Goal: Task Accomplishment & Management: Manage account settings

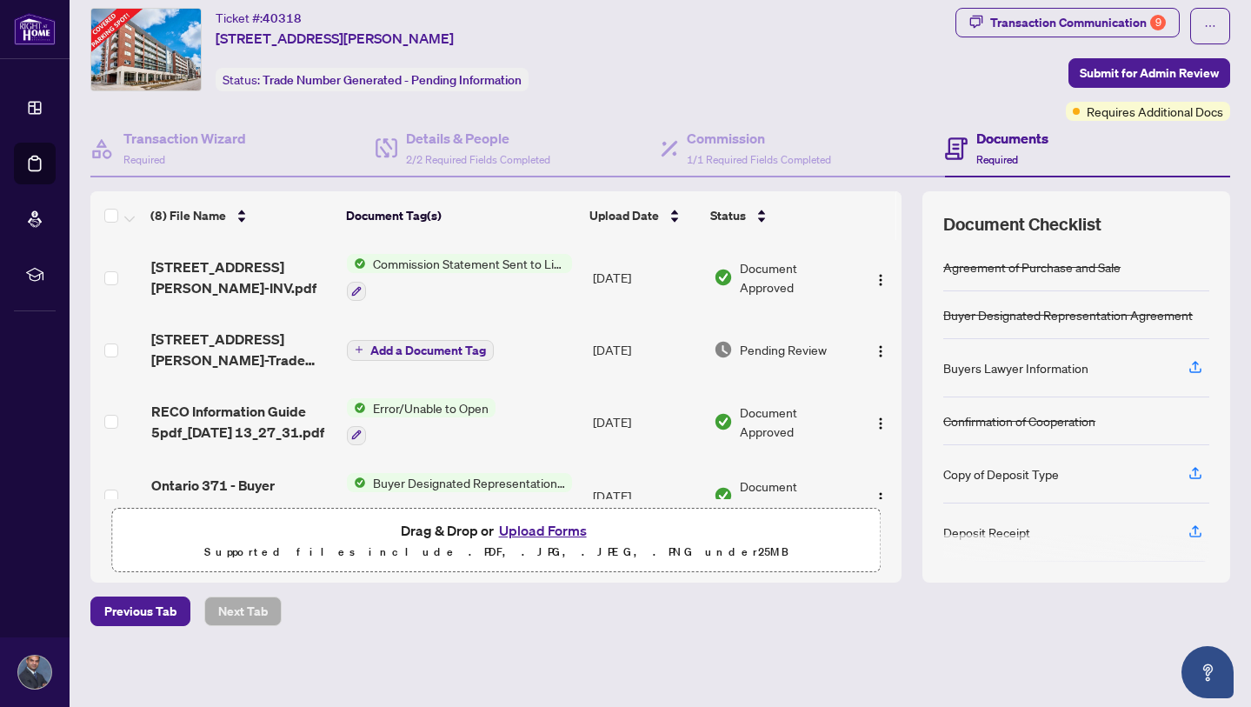
click at [786, 352] on span "Pending Review" at bounding box center [783, 349] width 87 height 19
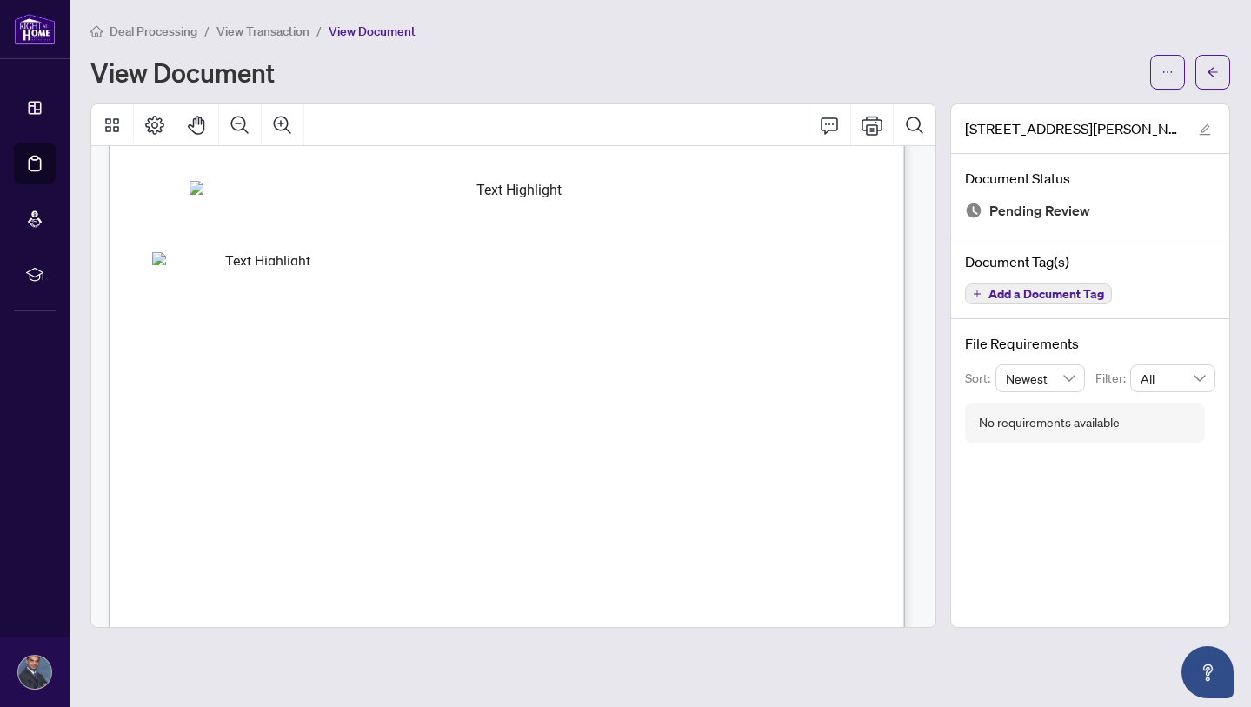
scroll to position [416, 0]
click at [869, 126] on icon "Print" at bounding box center [871, 125] width 21 height 21
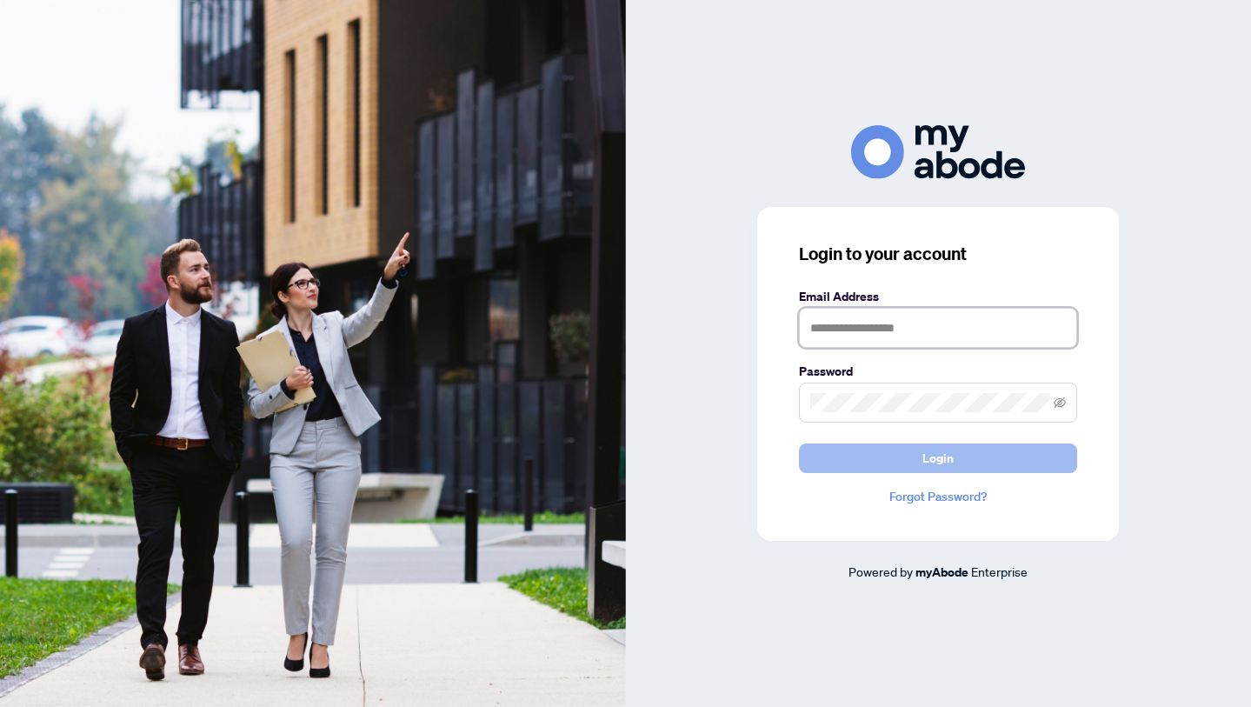
type input "**********"
click at [933, 457] on span "Login" at bounding box center [937, 458] width 31 height 28
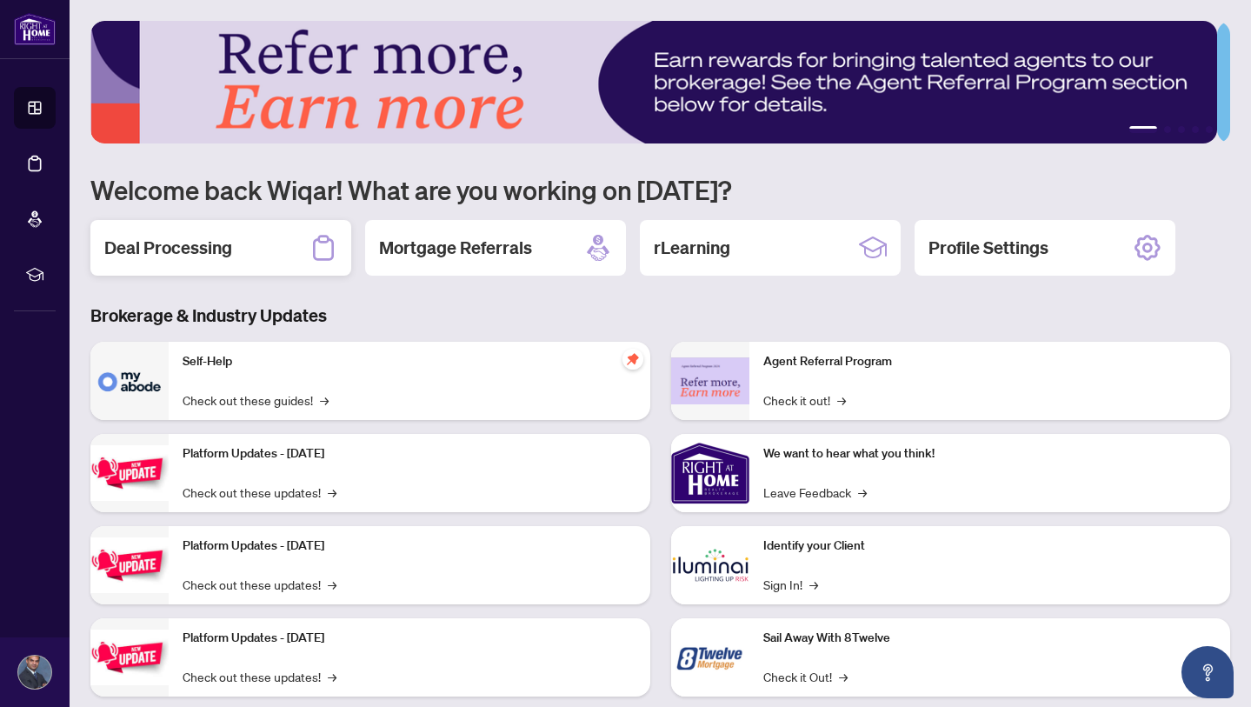
click at [191, 243] on h2 "Deal Processing" at bounding box center [168, 248] width 128 height 24
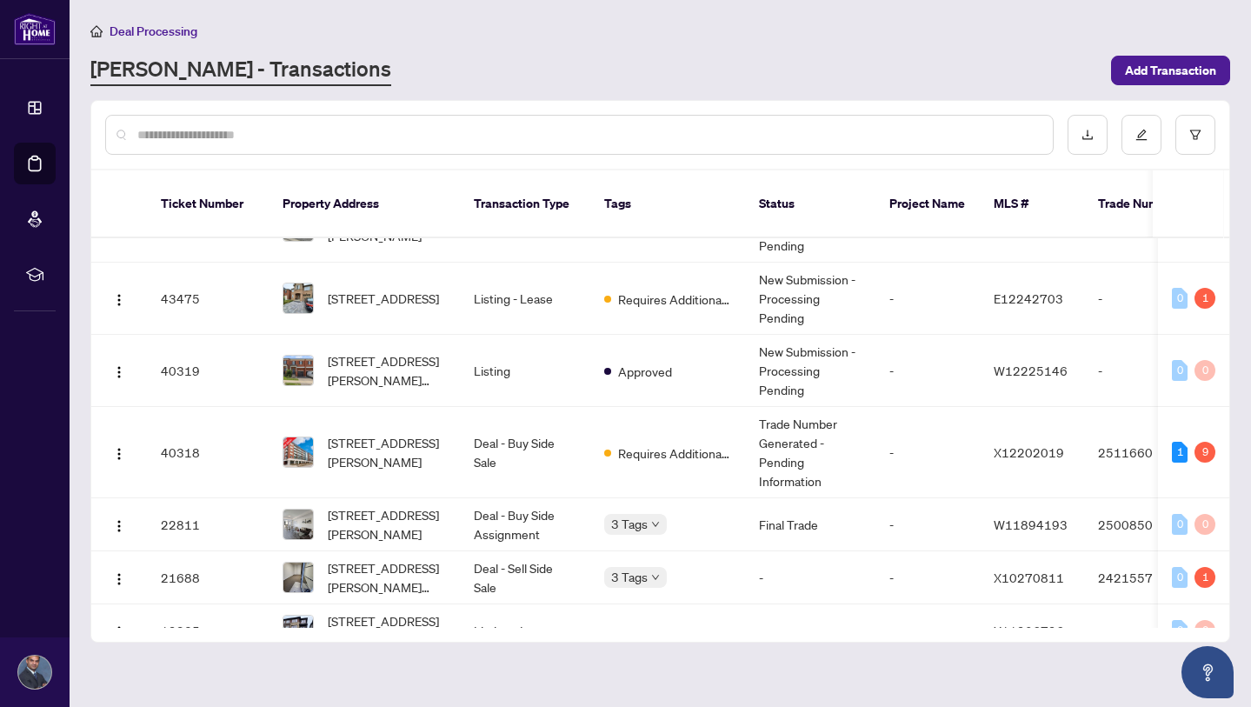
scroll to position [270, 0]
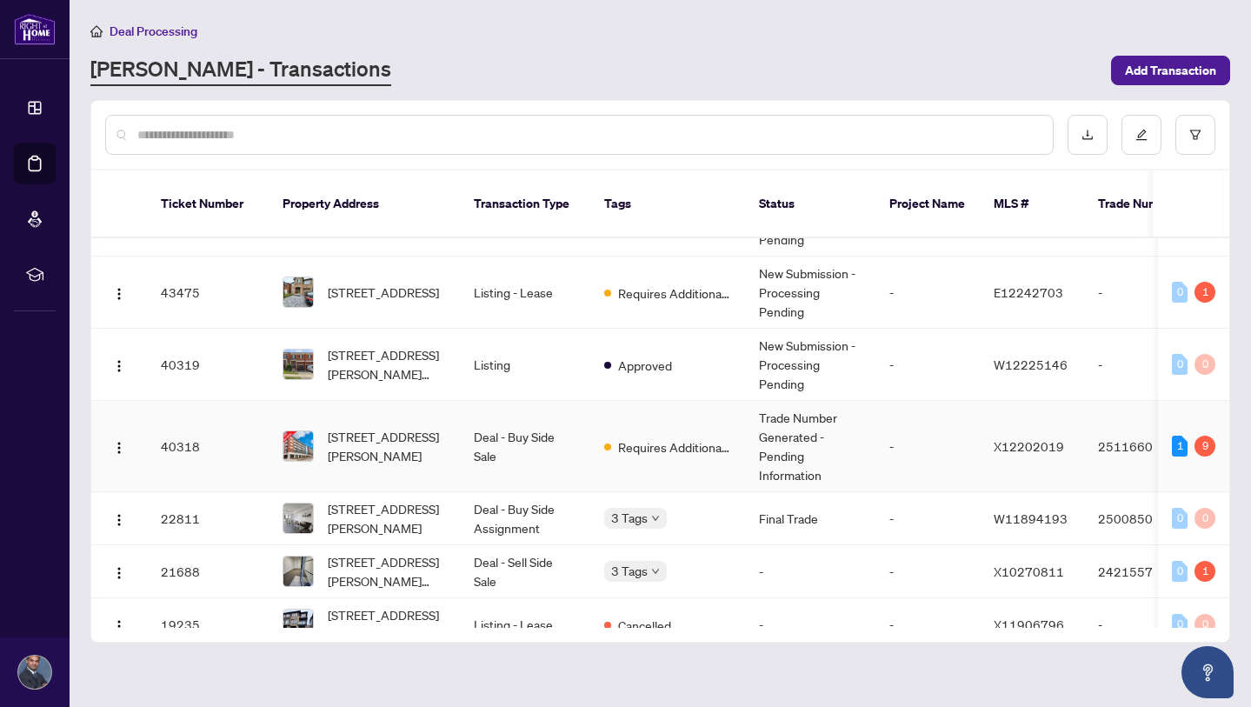
click at [919, 431] on td "-" at bounding box center [927, 446] width 104 height 91
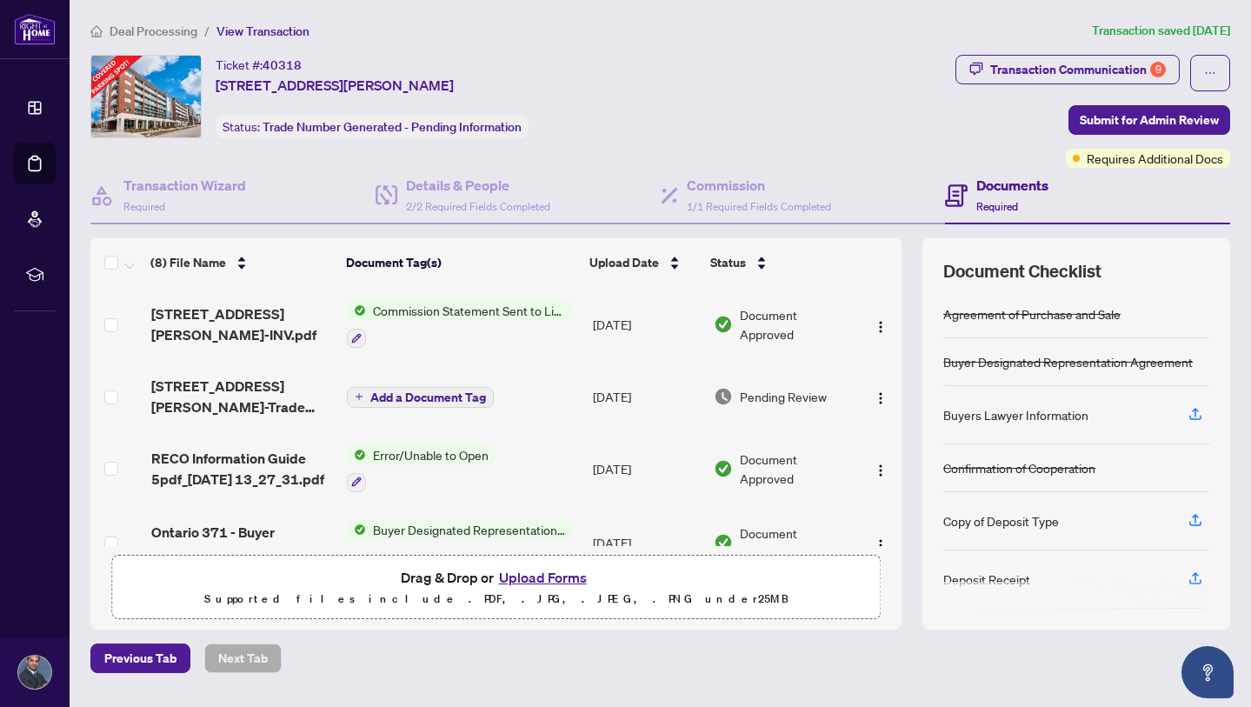
click at [453, 397] on span "Add a Document Tag" at bounding box center [428, 397] width 116 height 12
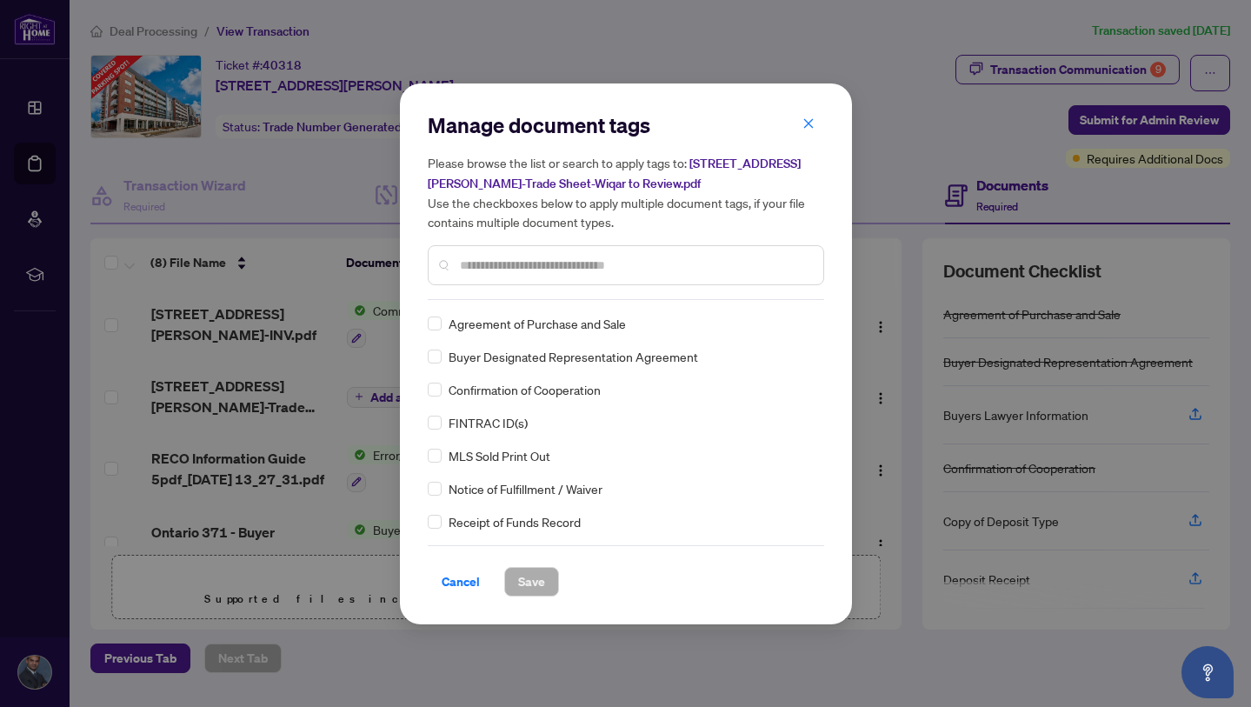
scroll to position [105, 0]
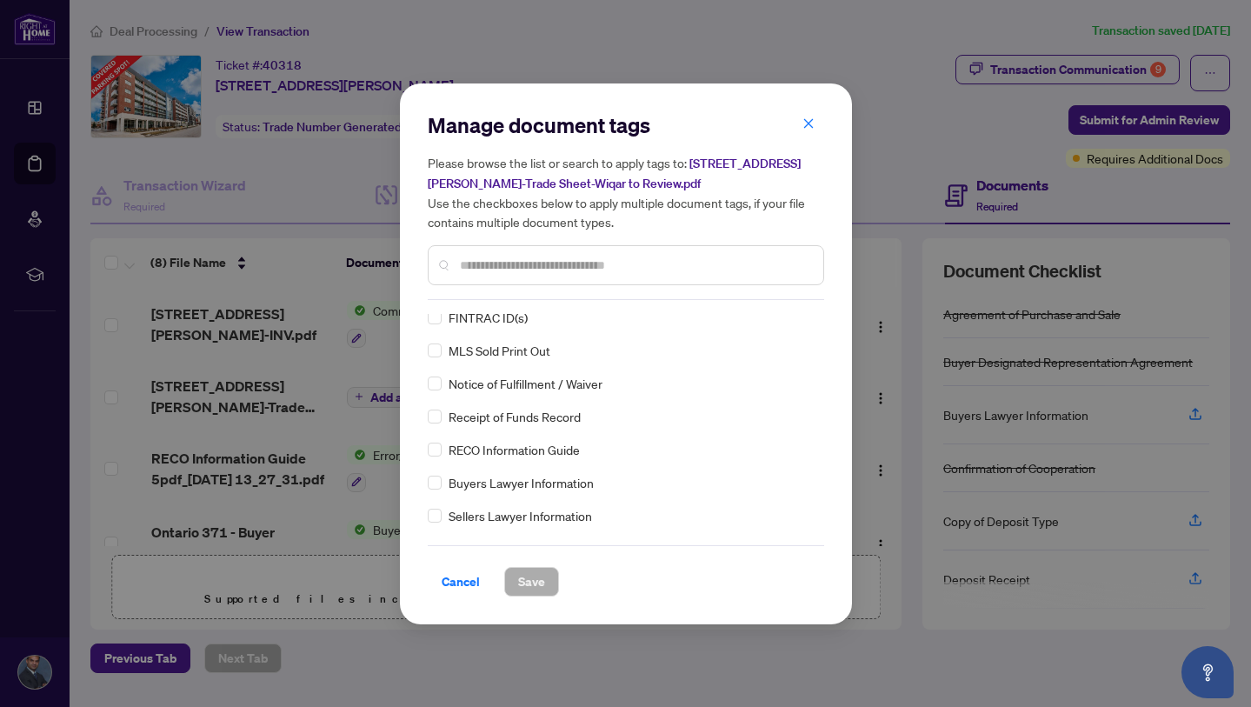
click at [519, 262] on input "text" at bounding box center [634, 265] width 349 height 19
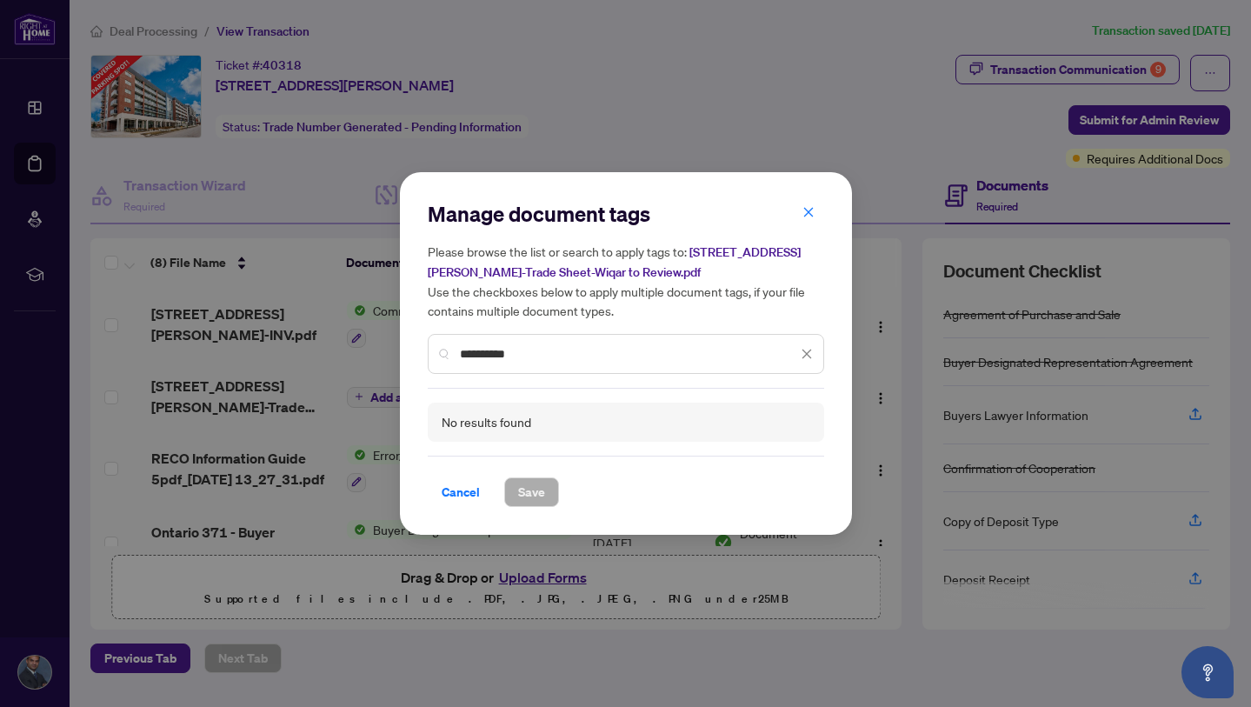
click at [488, 355] on input "**********" at bounding box center [628, 353] width 337 height 19
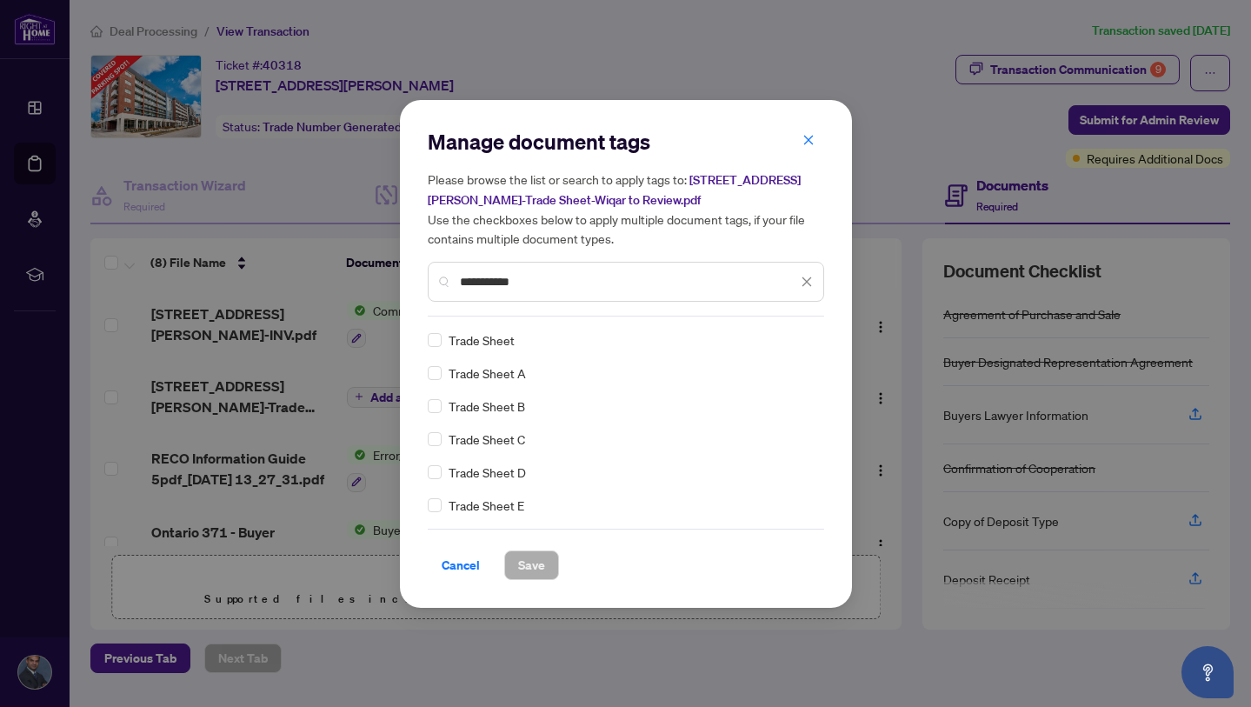
type input "**********"
click at [540, 557] on span "Save" at bounding box center [531, 565] width 27 height 28
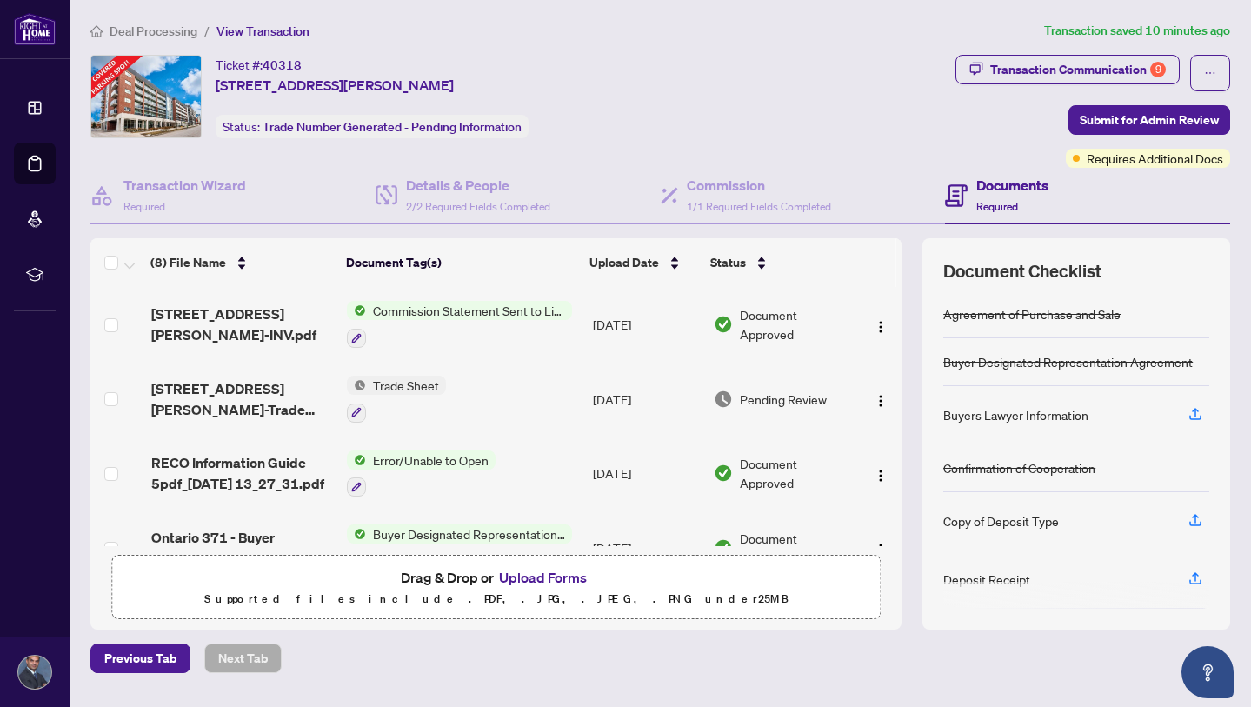
click at [565, 574] on button "Upload Forms" at bounding box center [543, 577] width 98 height 23
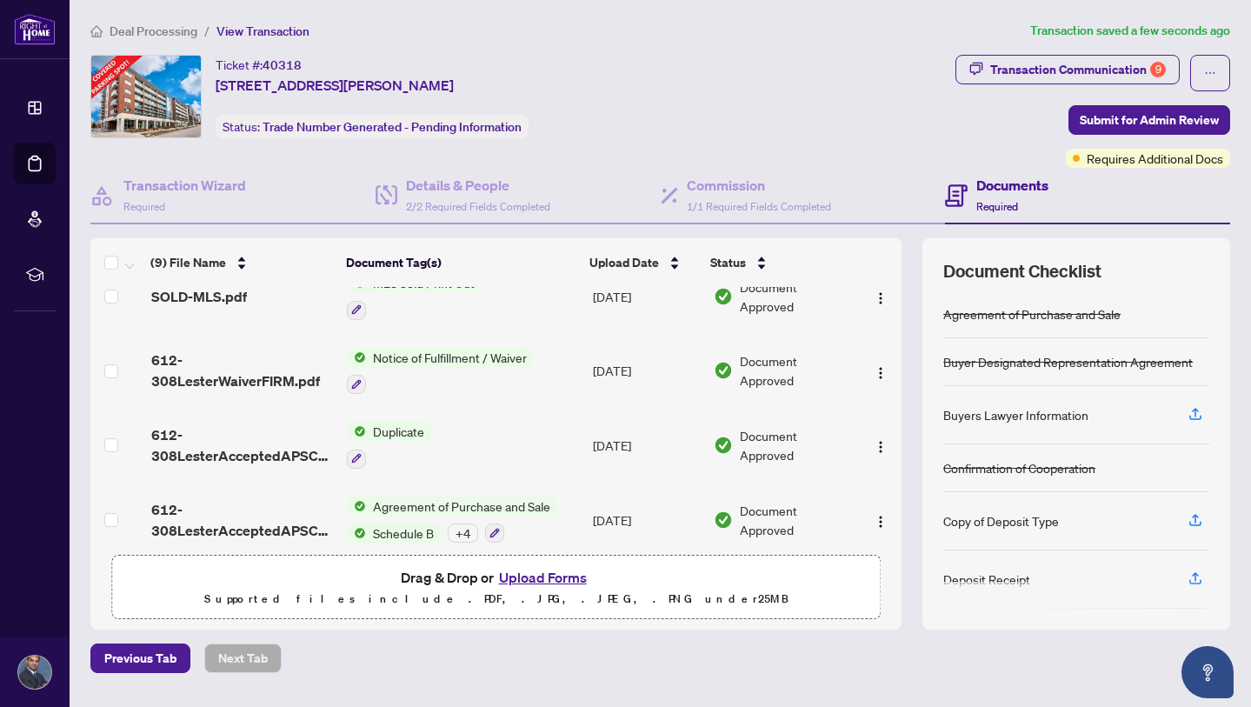
scroll to position [0, 0]
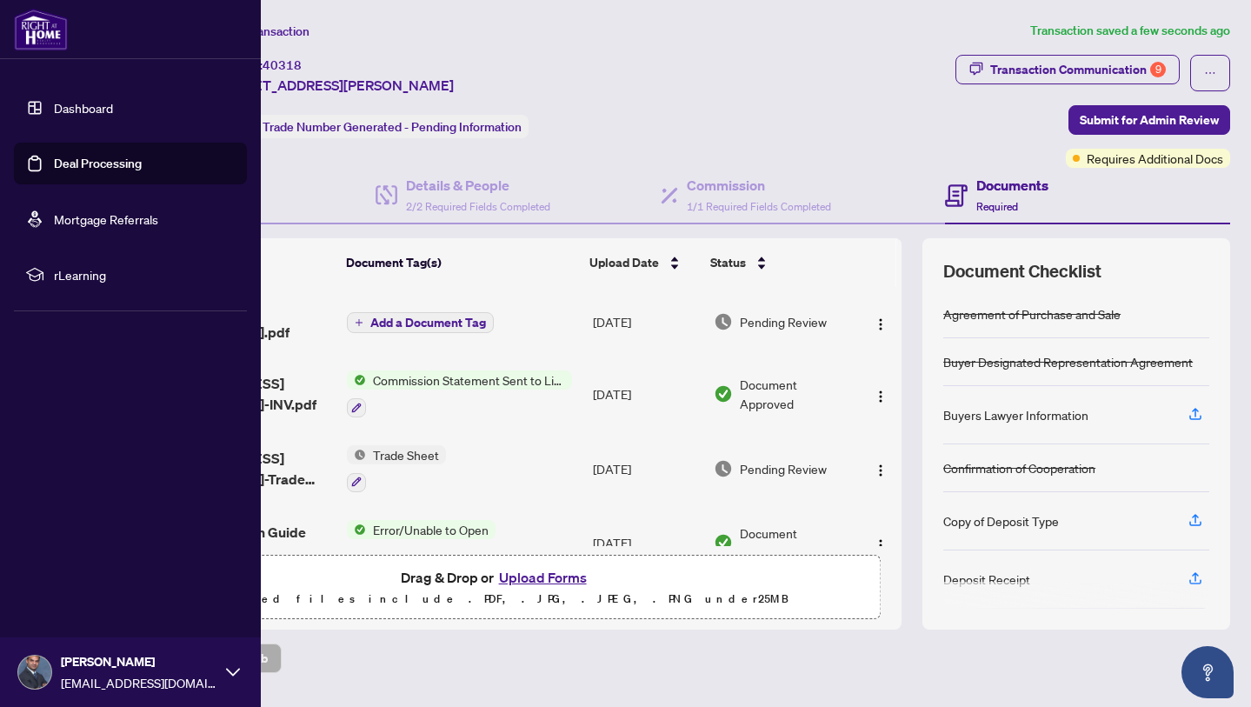
click at [98, 109] on link "Dashboard" at bounding box center [83, 108] width 59 height 16
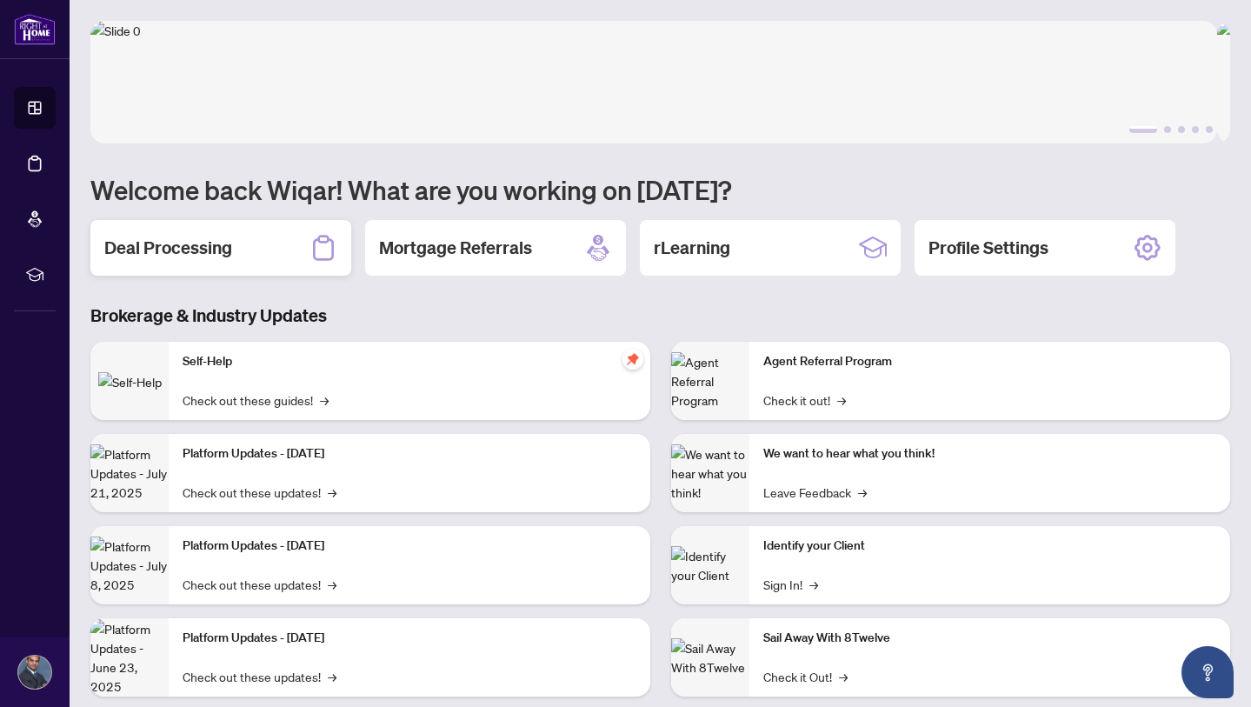
click at [206, 236] on h2 "Deal Processing" at bounding box center [168, 248] width 128 height 24
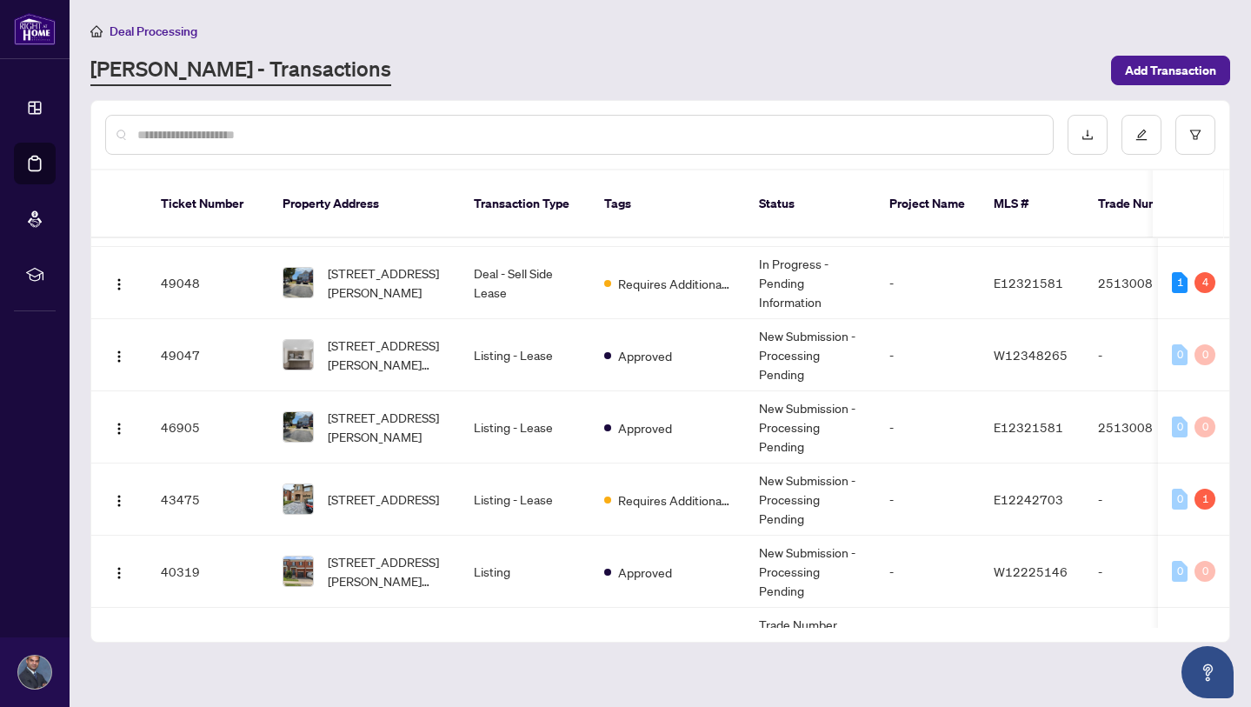
scroll to position [47, 0]
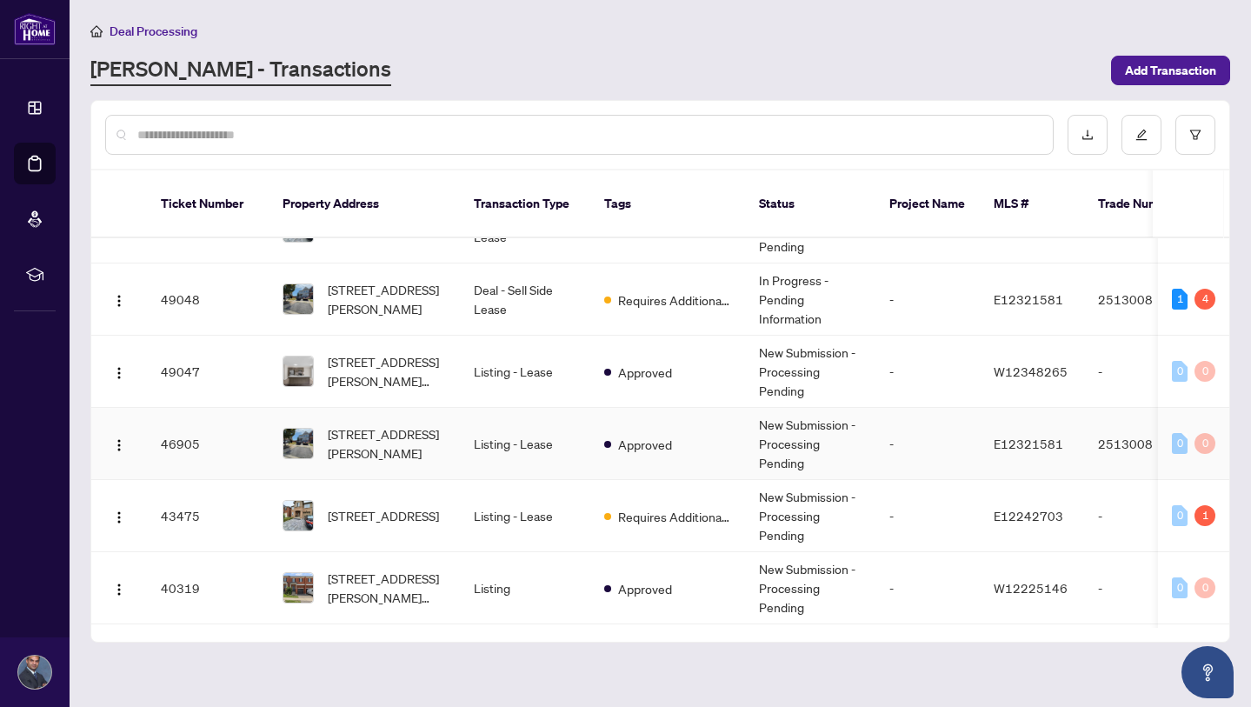
click at [692, 426] on td "Approved" at bounding box center [667, 444] width 155 height 72
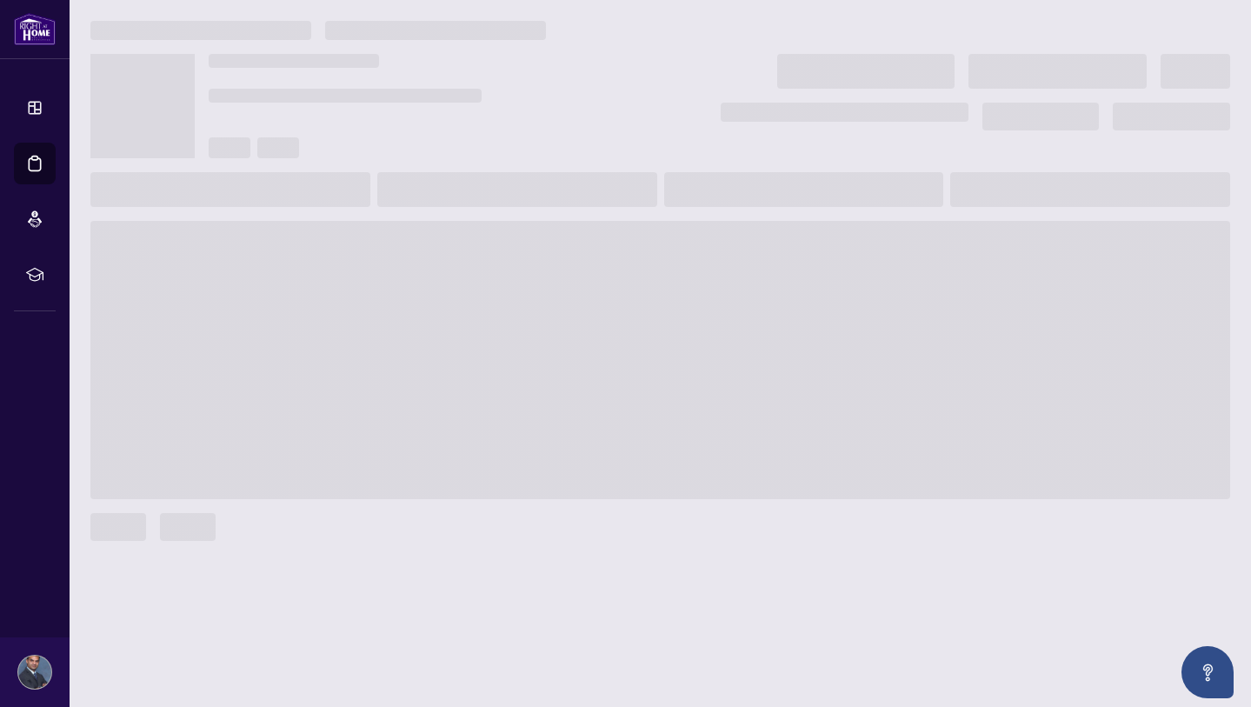
click at [692, 426] on span at bounding box center [659, 360] width 1139 height 278
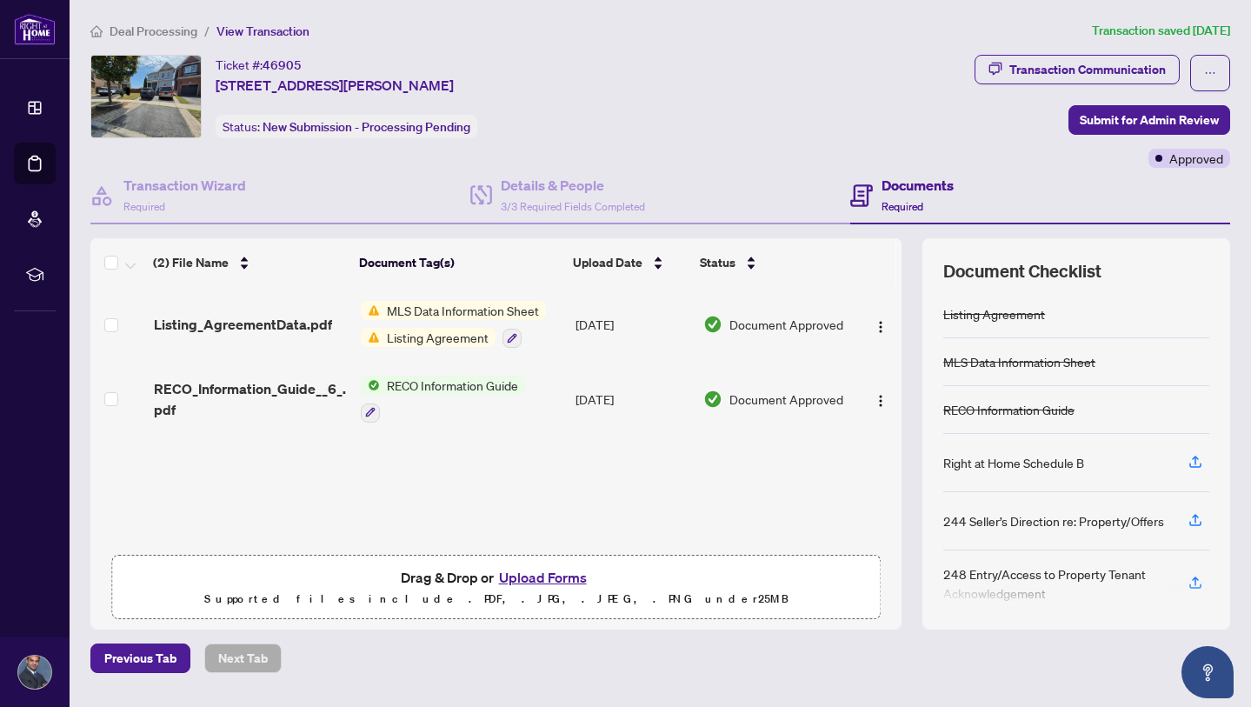
scroll to position [1, 0]
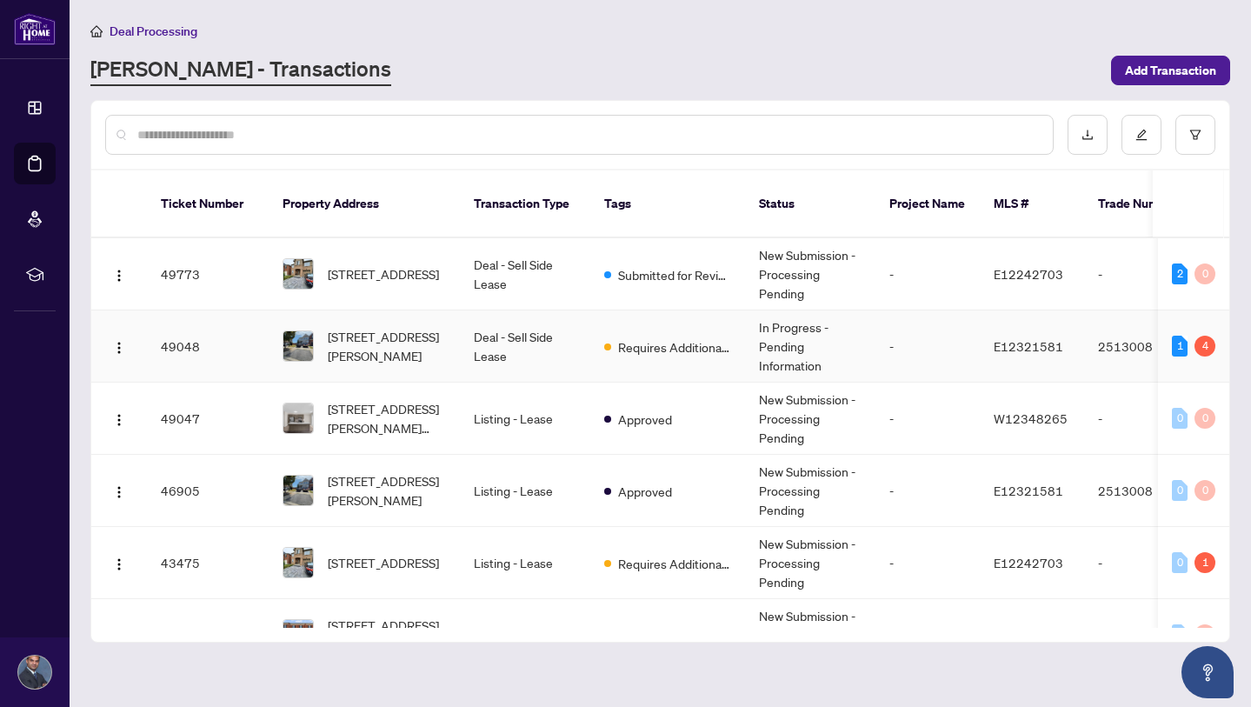
click at [555, 335] on td "Deal - Sell Side Lease" at bounding box center [525, 346] width 130 height 72
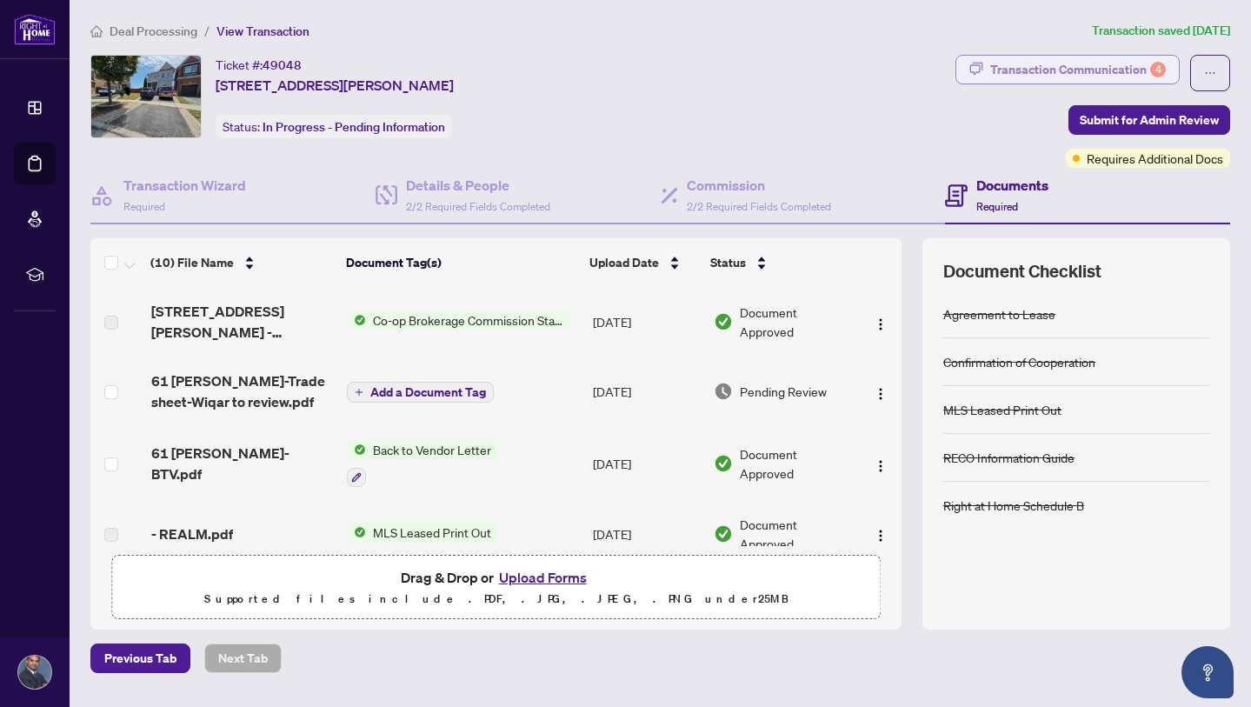
click at [1099, 66] on div "Transaction Communication 4" at bounding box center [1078, 70] width 176 height 28
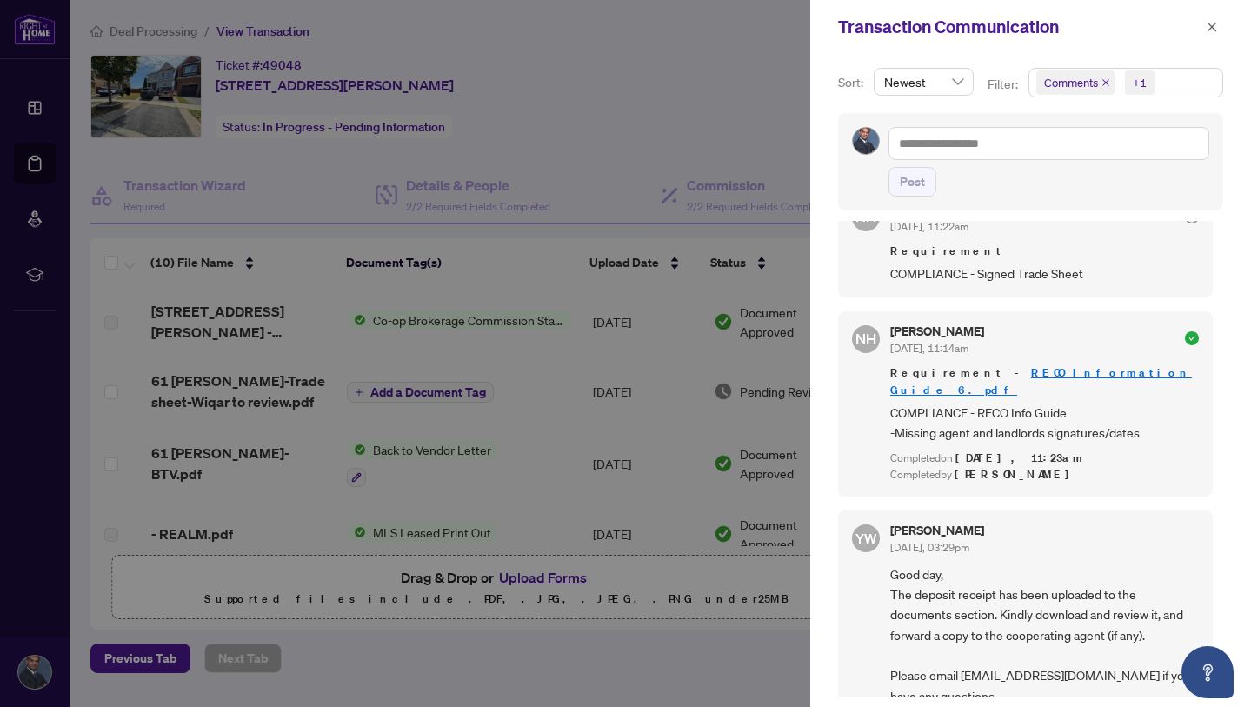
scroll to position [824, 0]
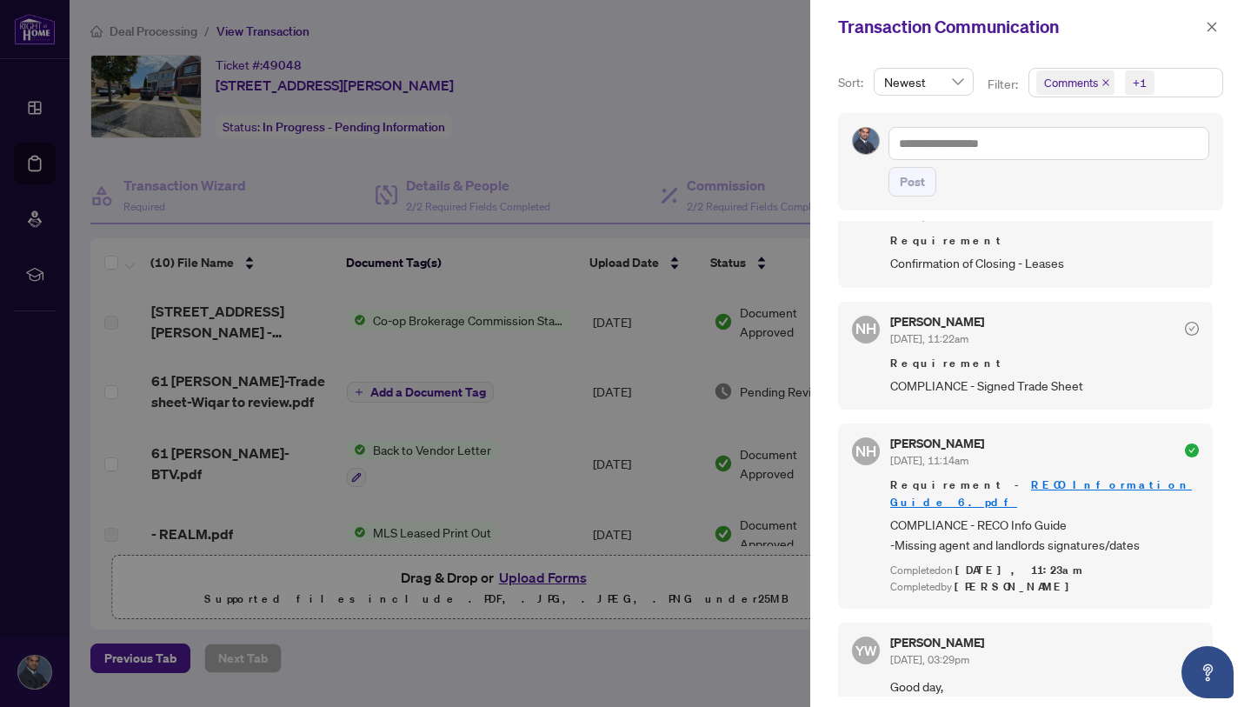
click at [637, 107] on div at bounding box center [625, 353] width 1251 height 707
click at [747, 124] on div at bounding box center [625, 353] width 1251 height 707
click at [1212, 25] on icon "close" at bounding box center [1211, 27] width 12 height 12
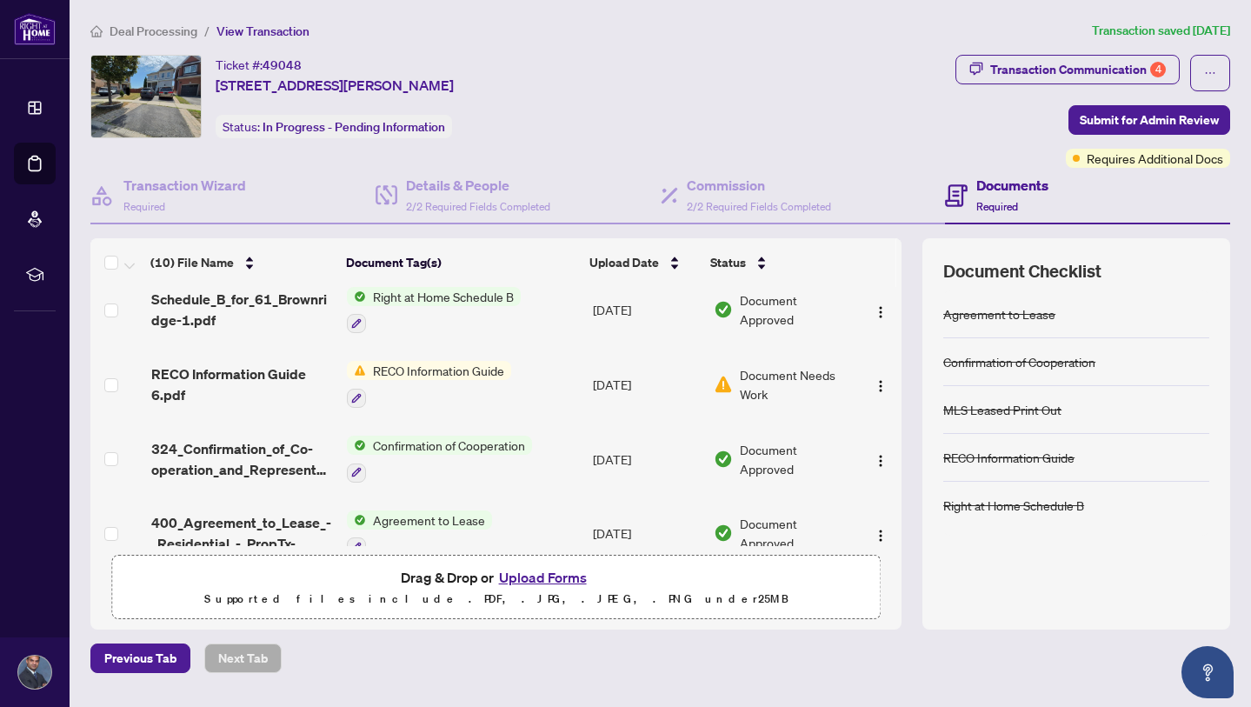
scroll to position [463, 0]
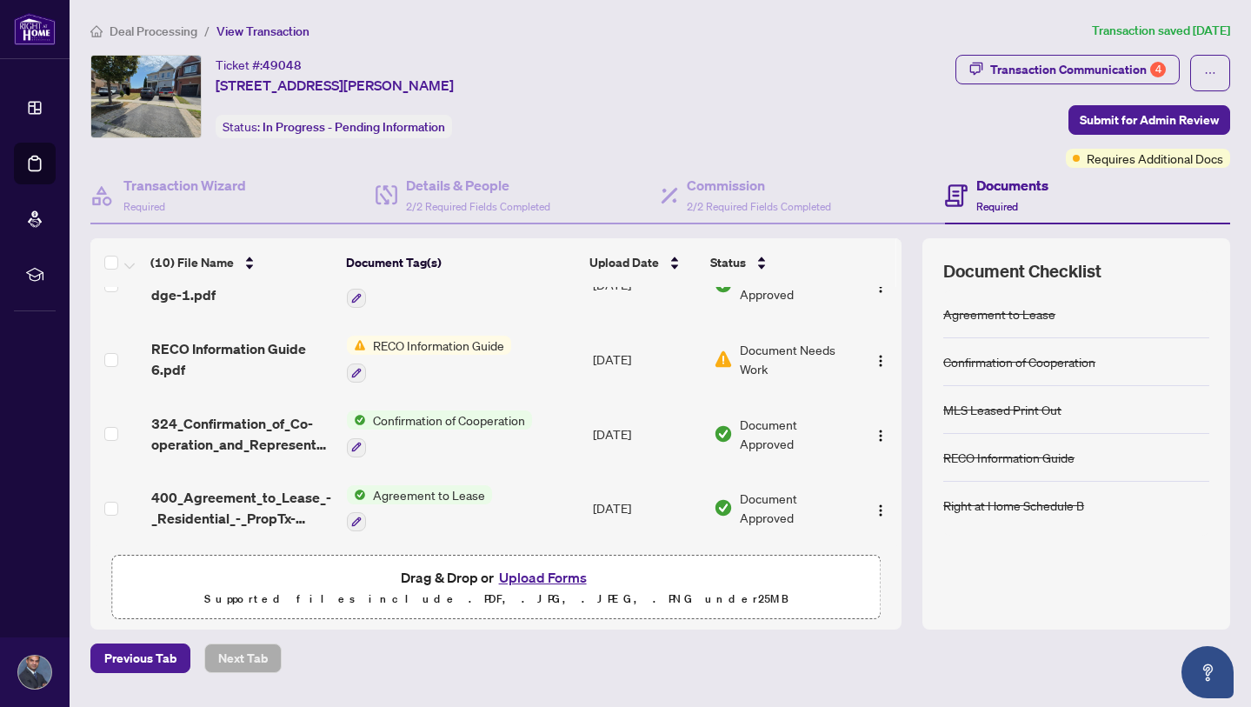
click at [476, 342] on span "RECO Information Guide" at bounding box center [438, 344] width 145 height 19
click at [522, 354] on td "RECO Information Guide" at bounding box center [462, 359] width 245 height 75
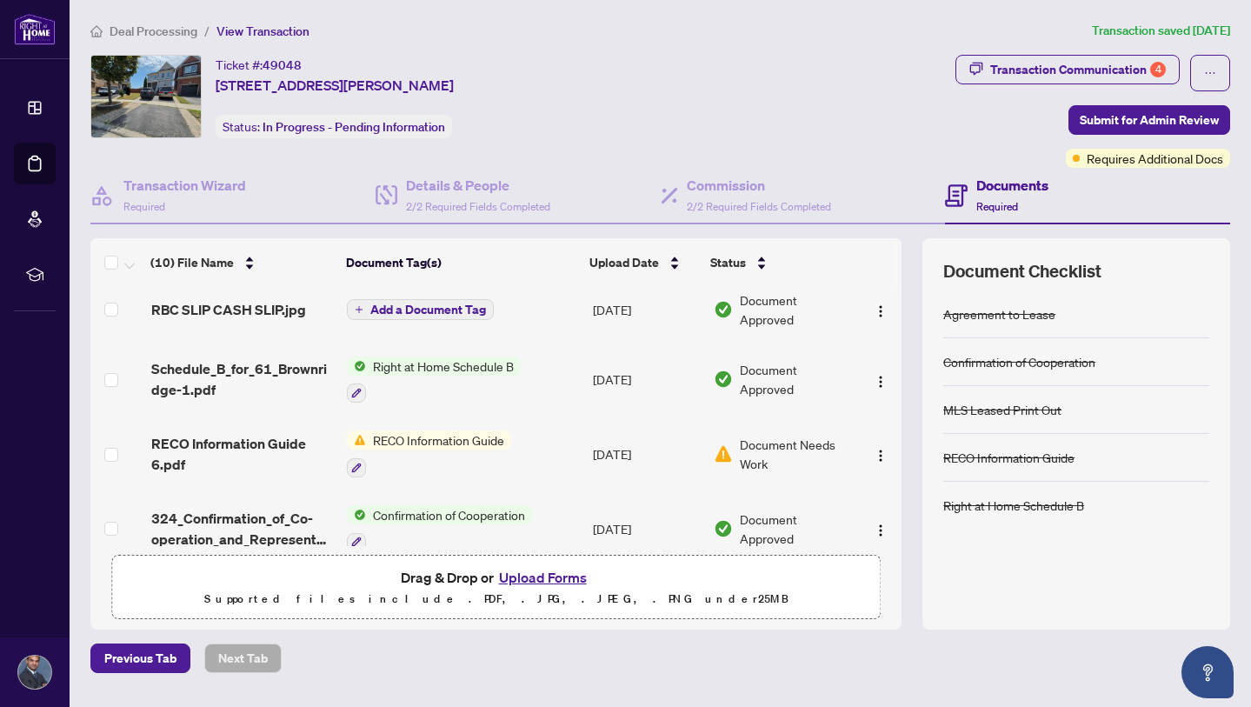
scroll to position [368, 0]
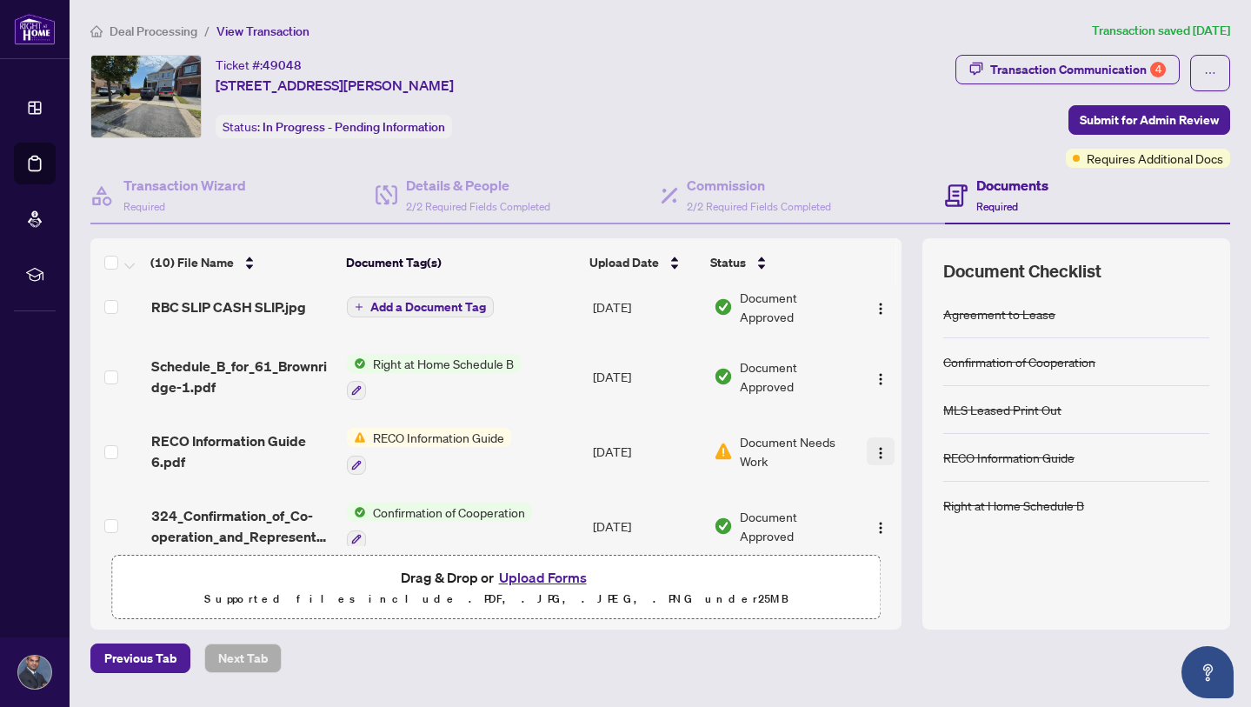
click at [873, 455] on img "button" at bounding box center [880, 453] width 14 height 14
click at [891, 375] on div "(10) File Name Document Tag(s) Upload Date Status [STREET_ADDRESS][PERSON_NAME]…" at bounding box center [659, 433] width 1139 height 391
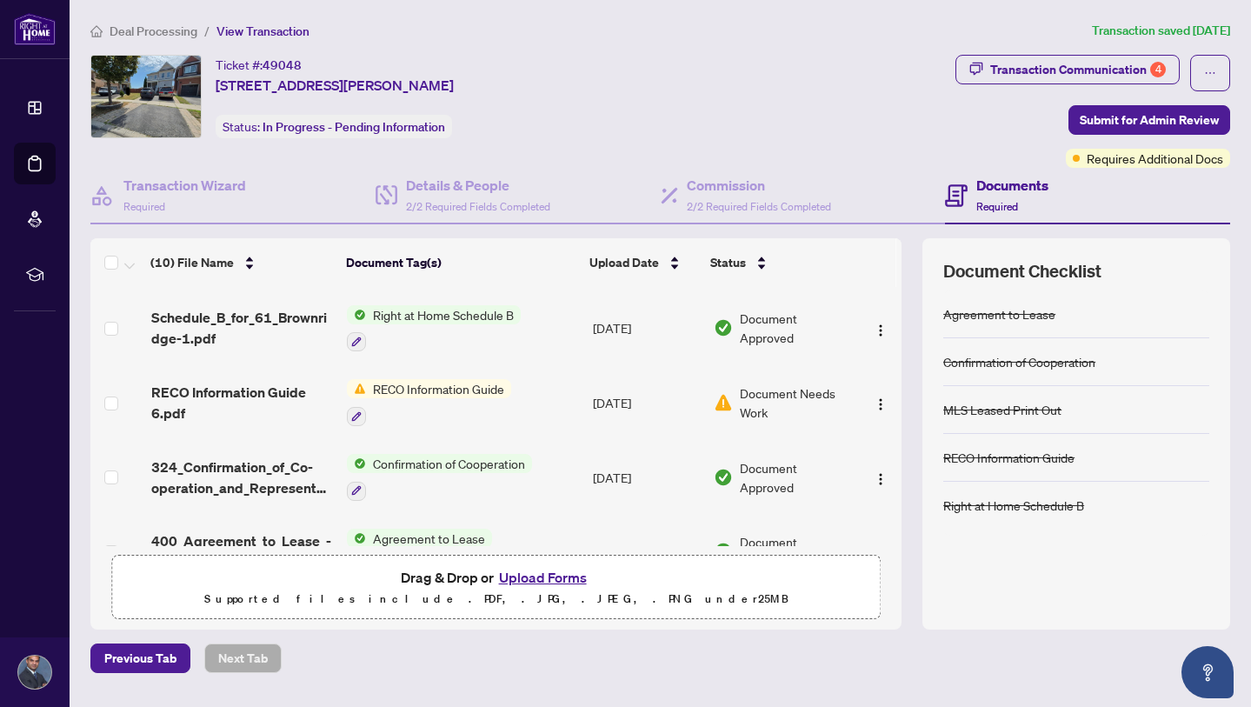
scroll to position [387, 0]
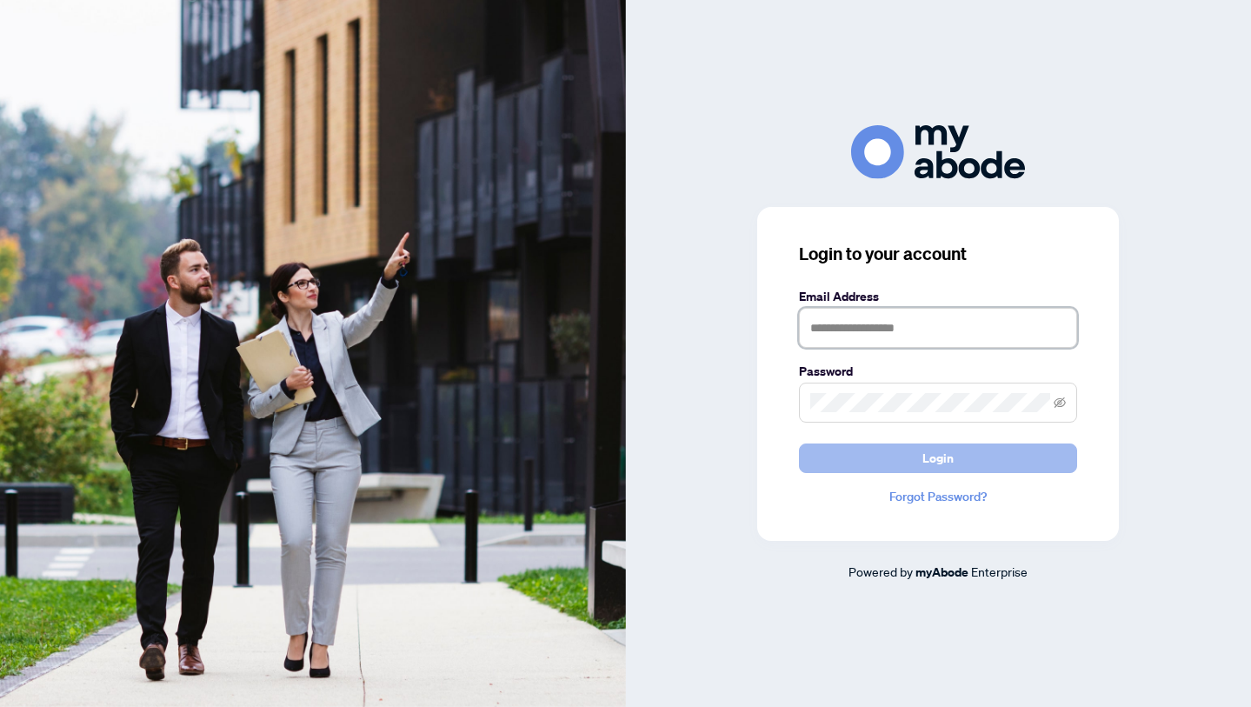
type input "**********"
click at [923, 462] on span "Login" at bounding box center [937, 458] width 31 height 28
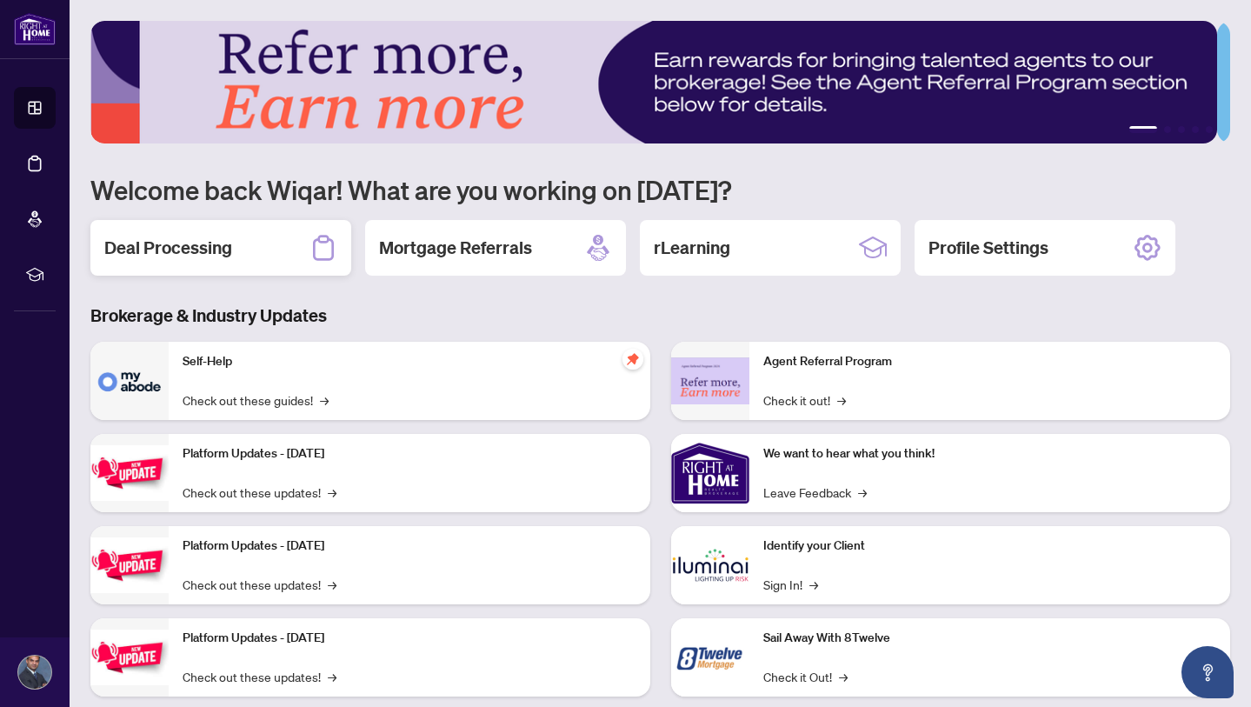
click at [185, 247] on h2 "Deal Processing" at bounding box center [168, 248] width 128 height 24
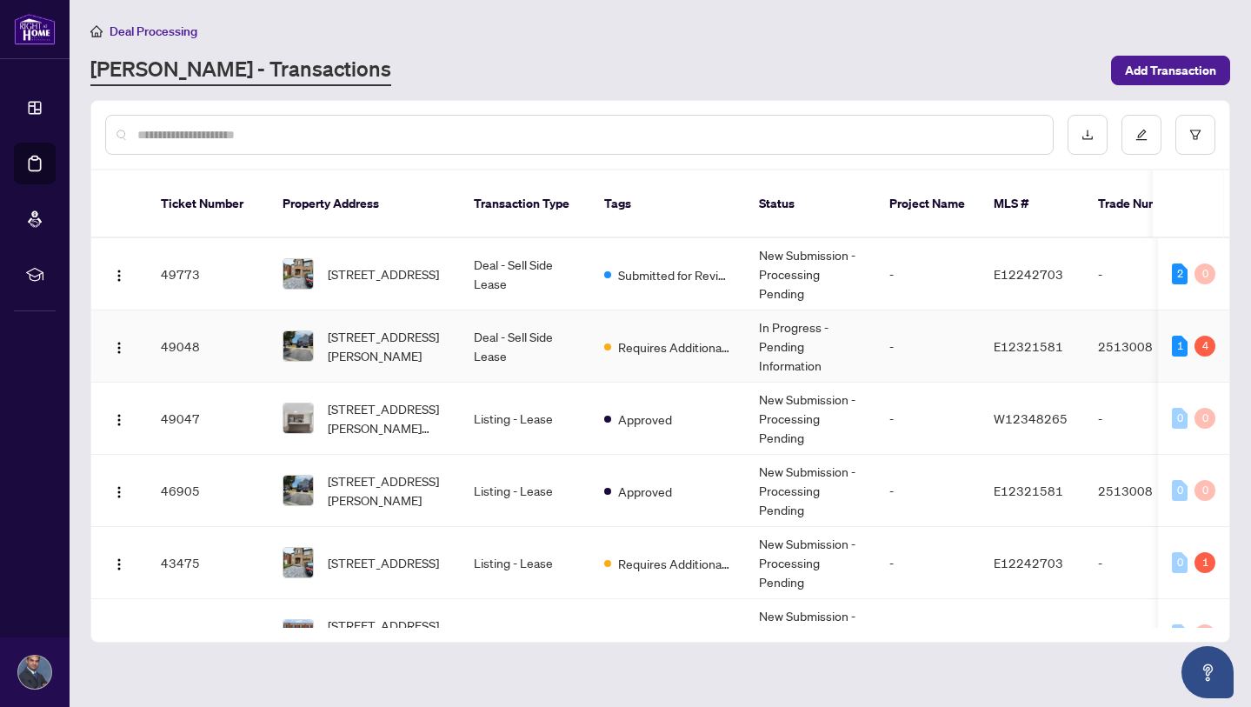
click at [601, 339] on td "Requires Additional Docs" at bounding box center [667, 346] width 155 height 72
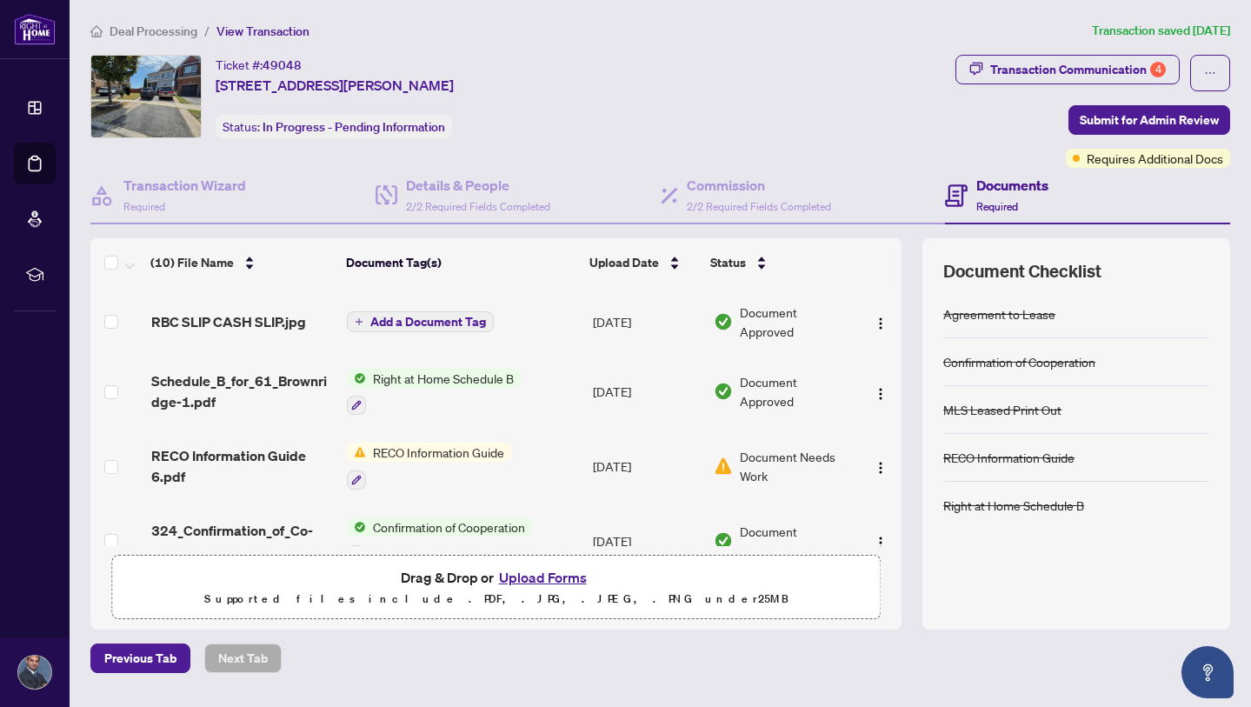
scroll to position [402, 0]
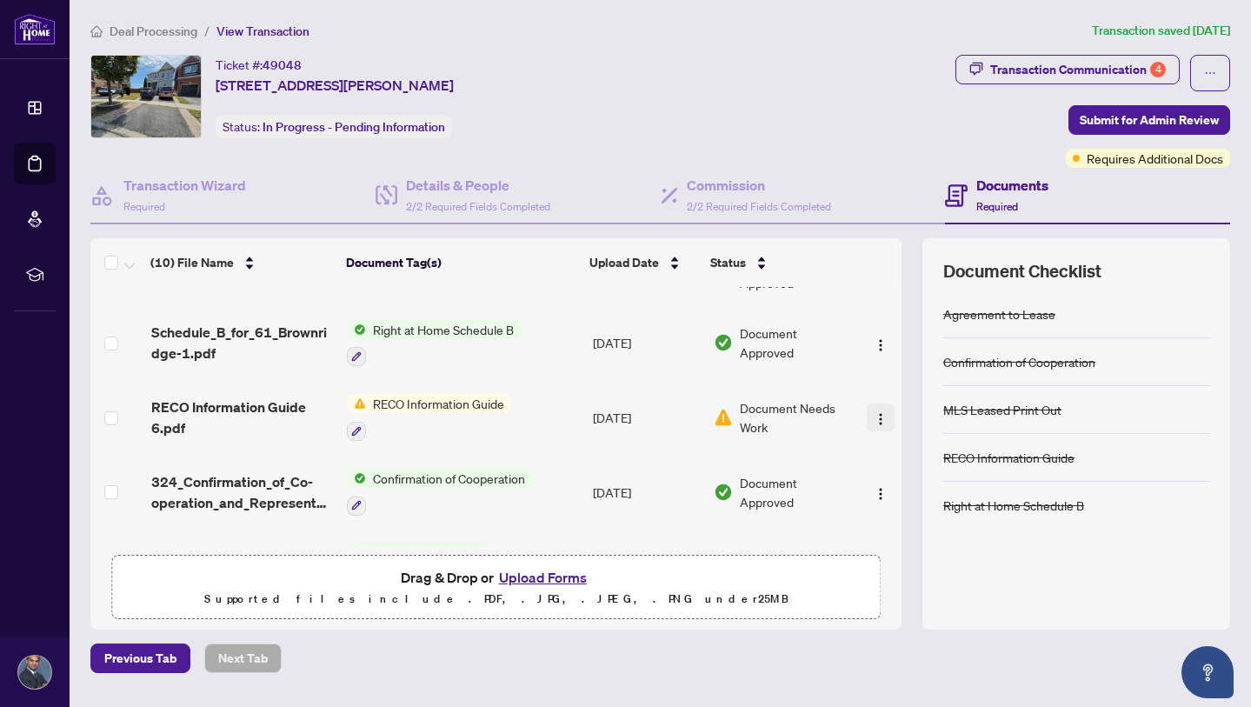
click at [873, 415] on img "button" at bounding box center [880, 419] width 14 height 14
click at [481, 429] on div at bounding box center [429, 430] width 164 height 21
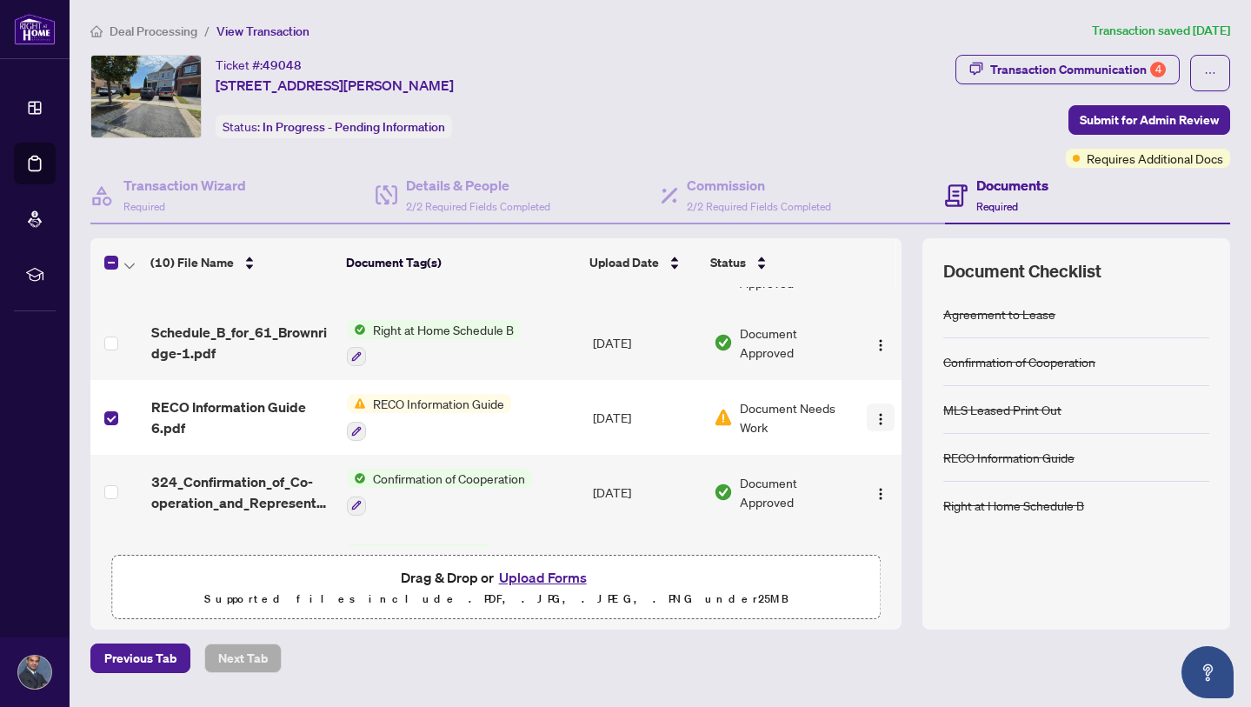
click at [873, 412] on img "button" at bounding box center [880, 419] width 14 height 14
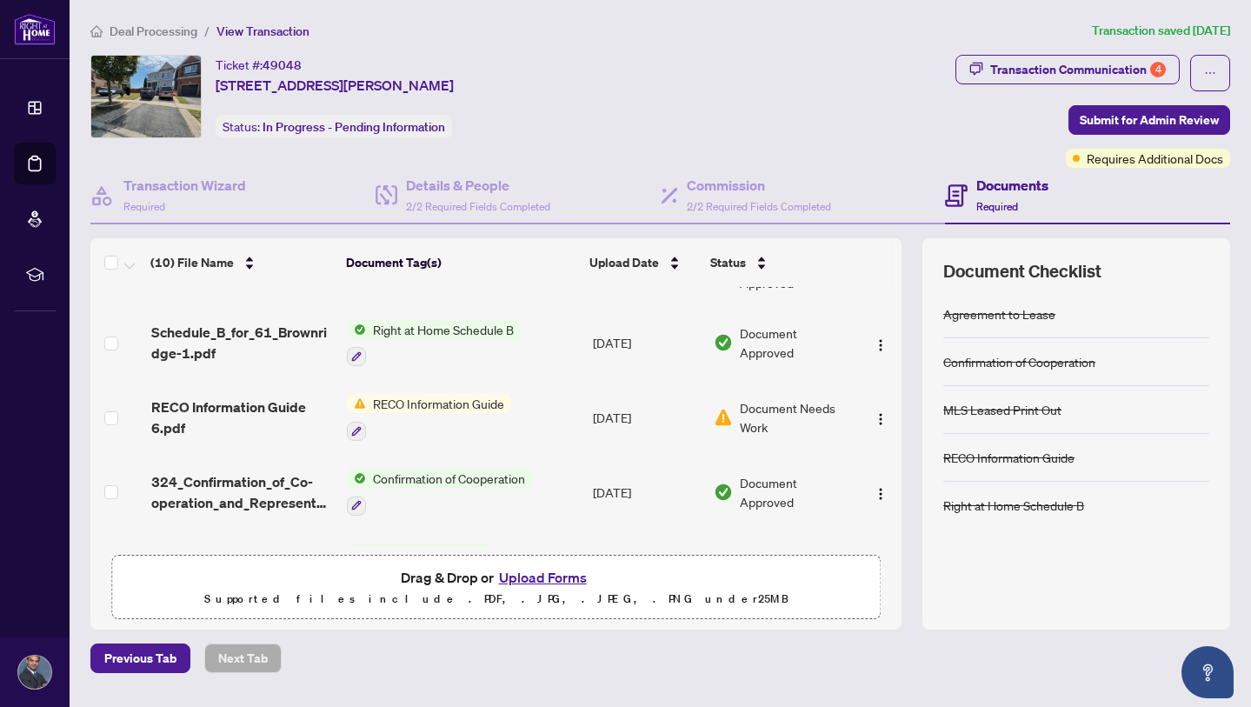
click at [459, 438] on div at bounding box center [429, 430] width 164 height 21
click at [351, 429] on icon "button" at bounding box center [356, 431] width 10 height 10
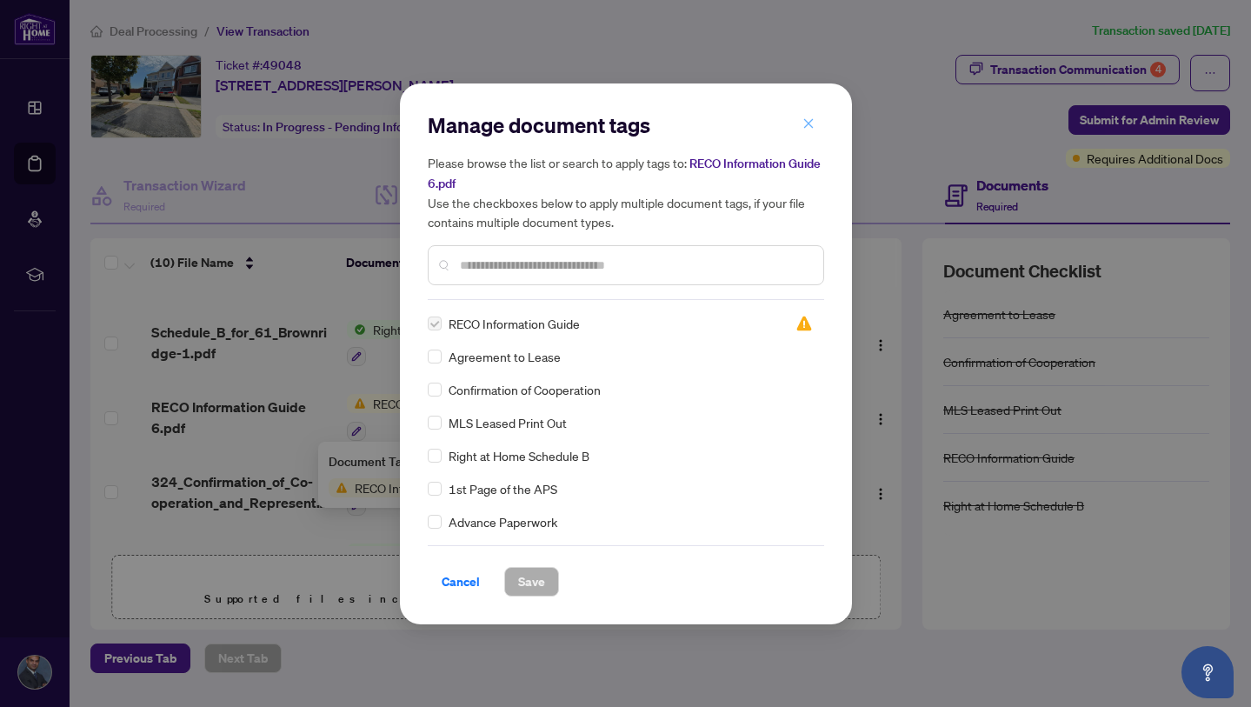
click at [807, 117] on icon "close" at bounding box center [808, 123] width 12 height 12
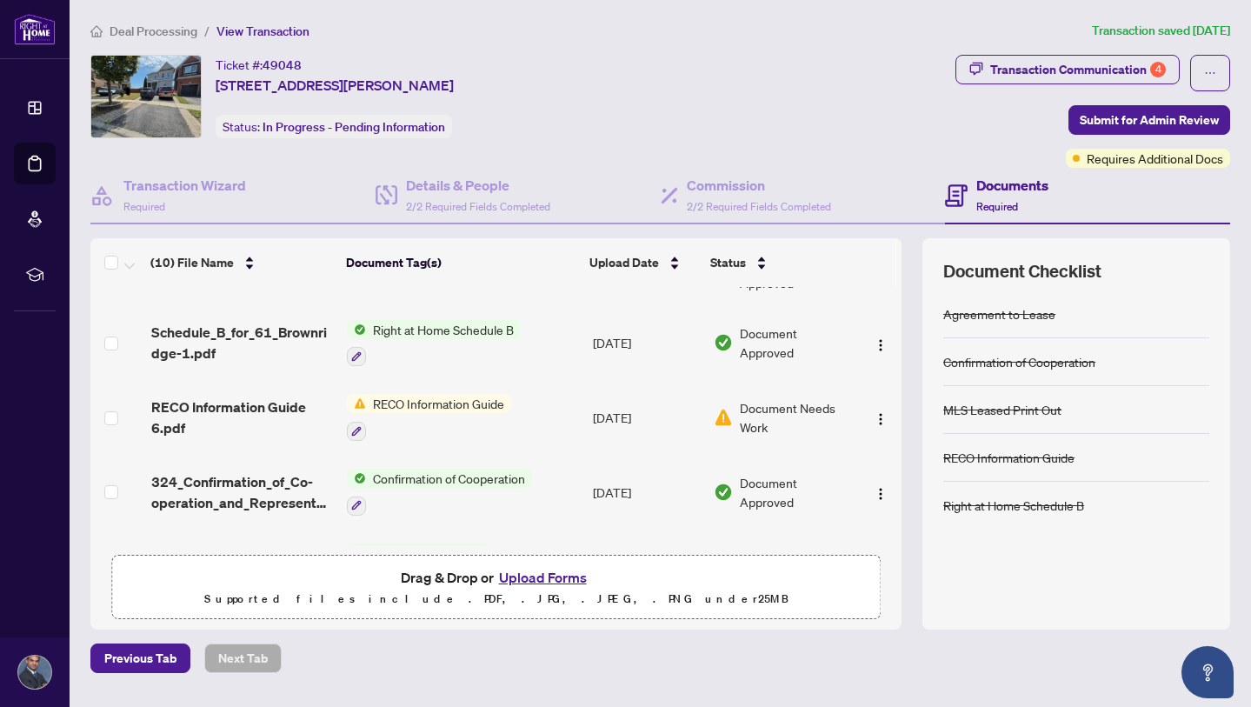
click at [509, 574] on button "Upload Forms" at bounding box center [543, 577] width 98 height 23
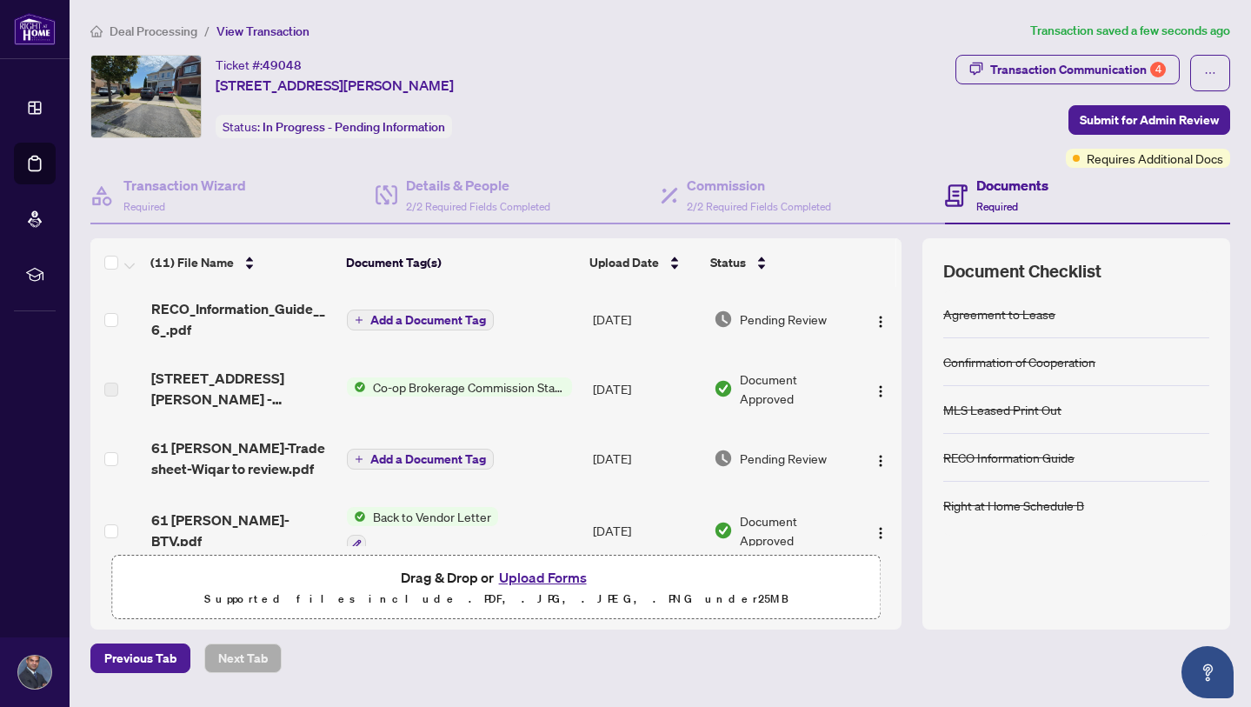
scroll to position [0, 0]
